Goal: Transaction & Acquisition: Obtain resource

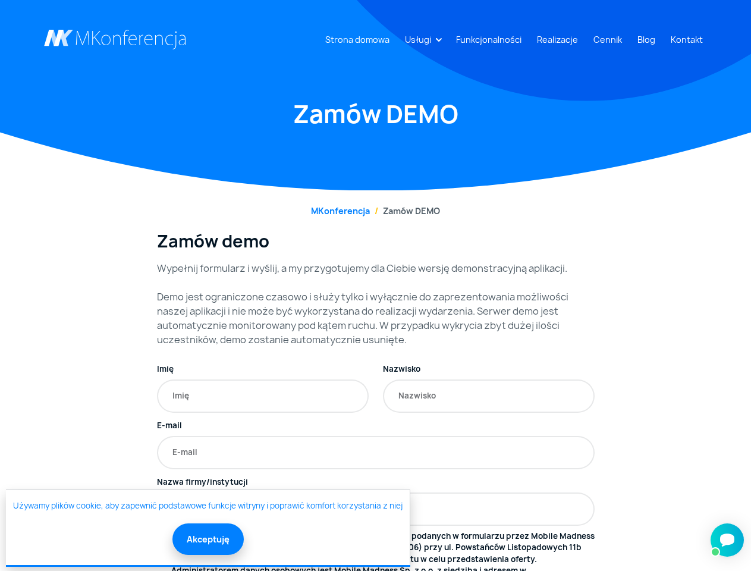
click at [420, 39] on link "Usługi" at bounding box center [418, 40] width 36 height 22
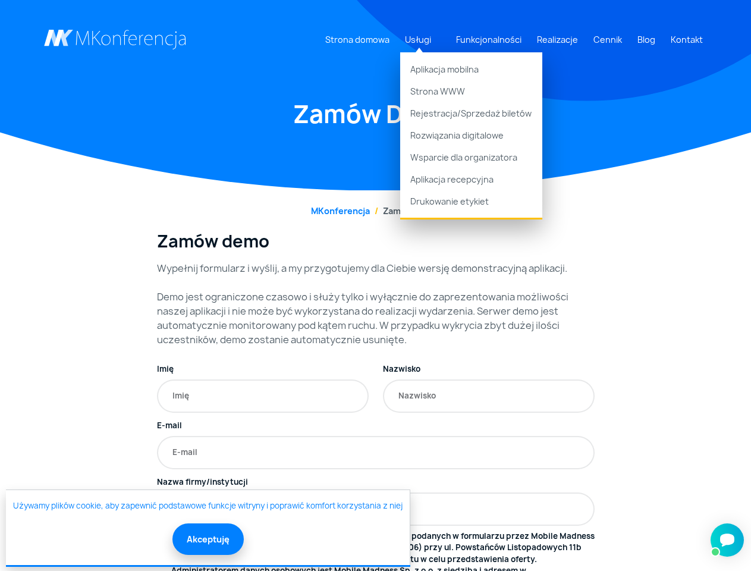
click at [207, 538] on button "Akceptuję" at bounding box center [207, 539] width 71 height 32
